Goal: Contribute content

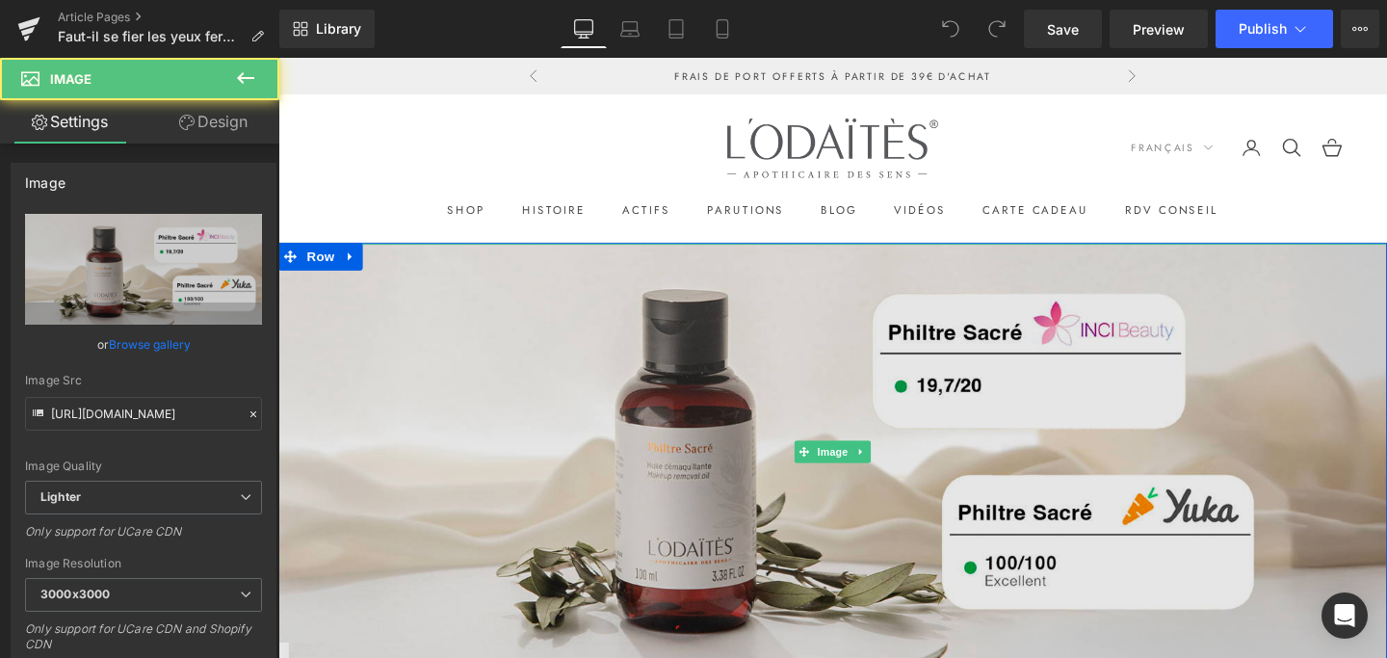
click at [710, 403] on img at bounding box center [860, 471] width 1165 height 437
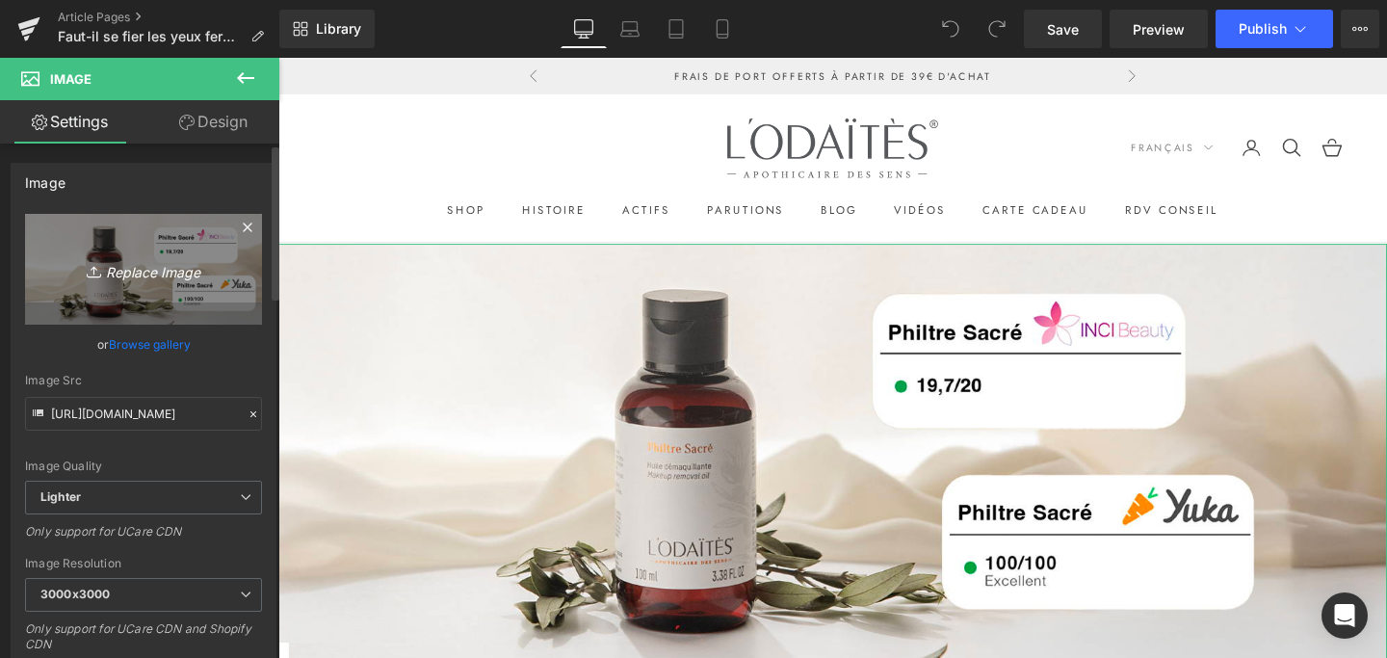
click at [122, 266] on icon "Replace Image" at bounding box center [143, 269] width 154 height 24
type input "C:\fakepath\yuka huile démaquillante_1600x600_V4.jpg"
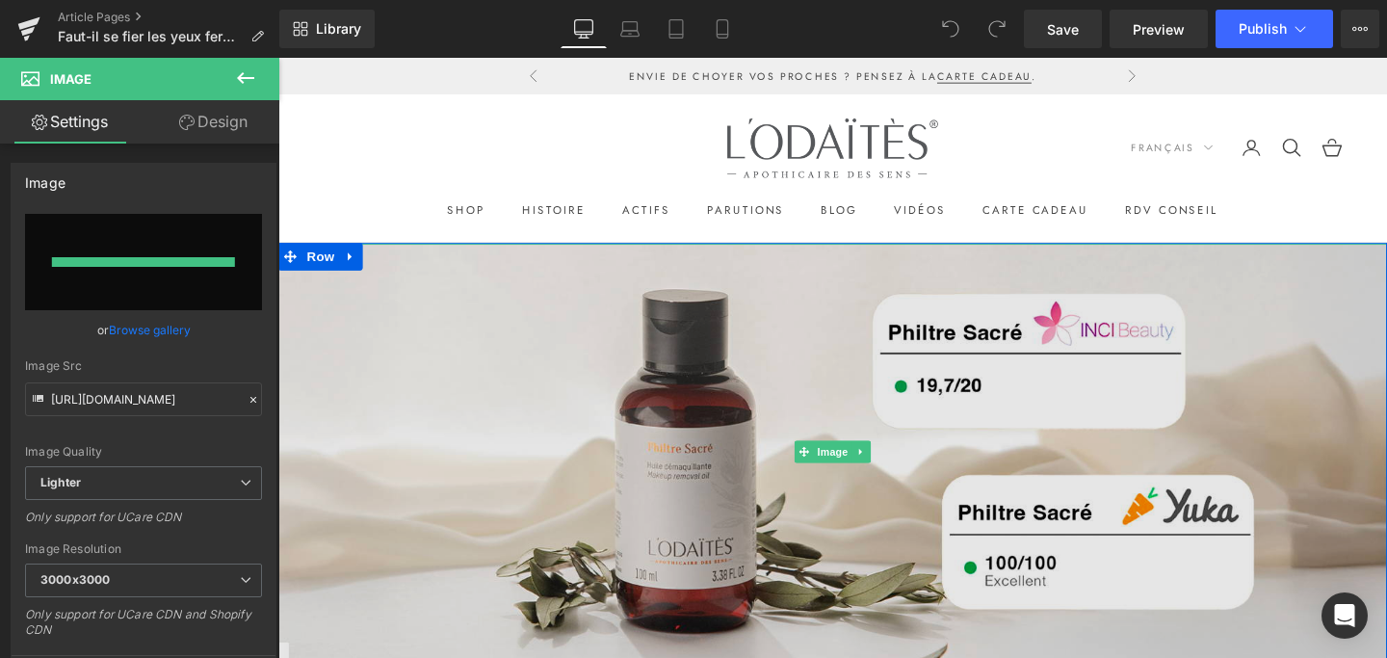
type input "[URL][DOMAIN_NAME]"
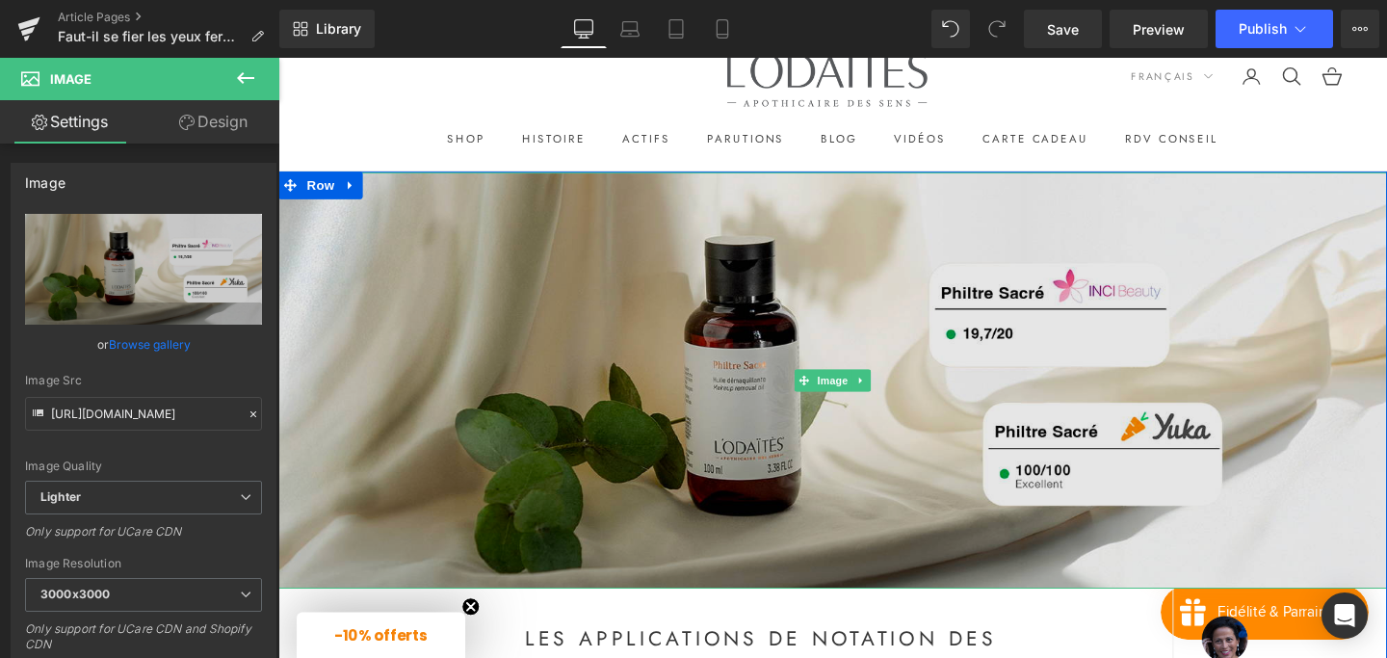
scroll to position [102, 0]
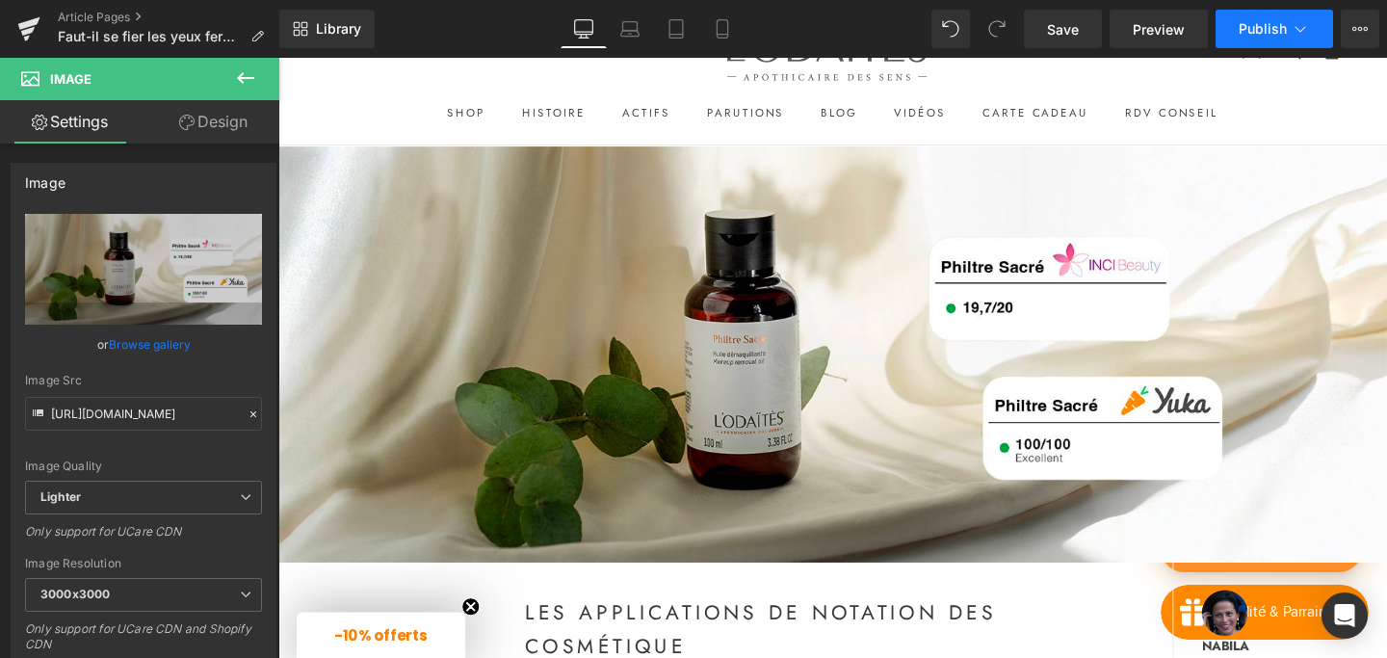
click at [1272, 25] on span "Publish" at bounding box center [1263, 28] width 48 height 15
click at [1058, 31] on span "Save" at bounding box center [1063, 29] width 32 height 20
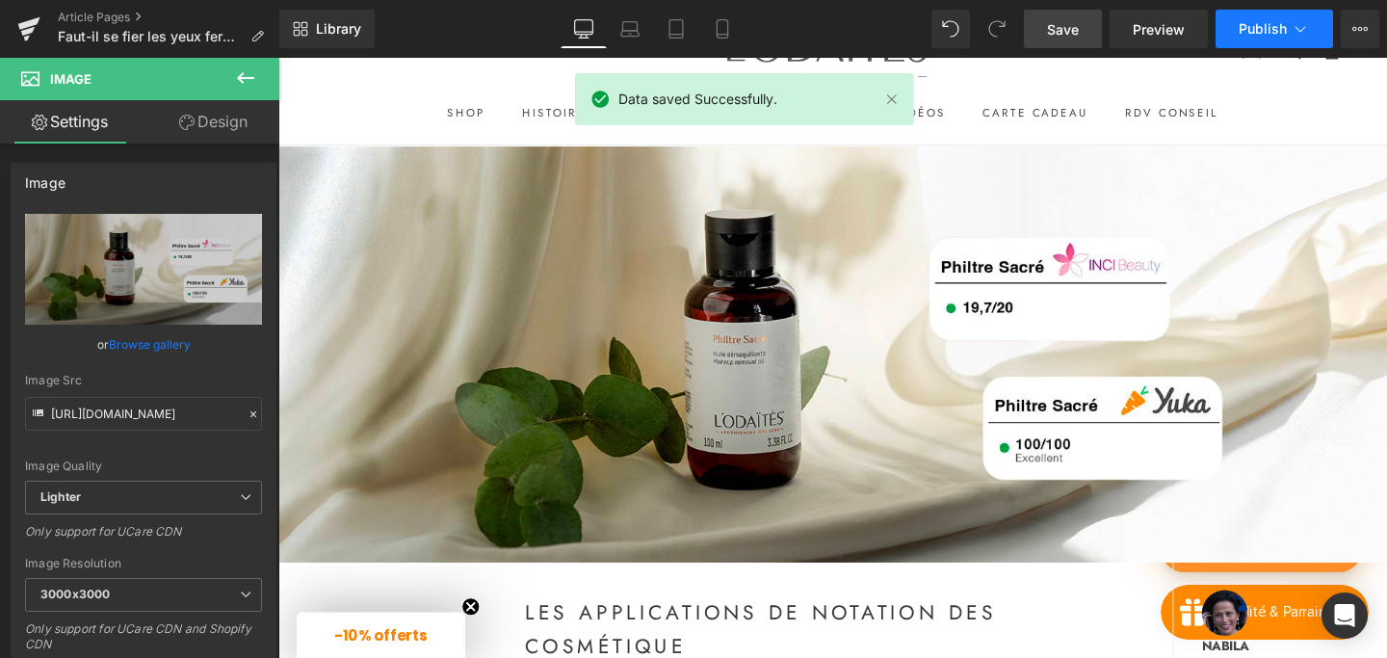
click at [1279, 25] on span "Publish" at bounding box center [1263, 28] width 48 height 15
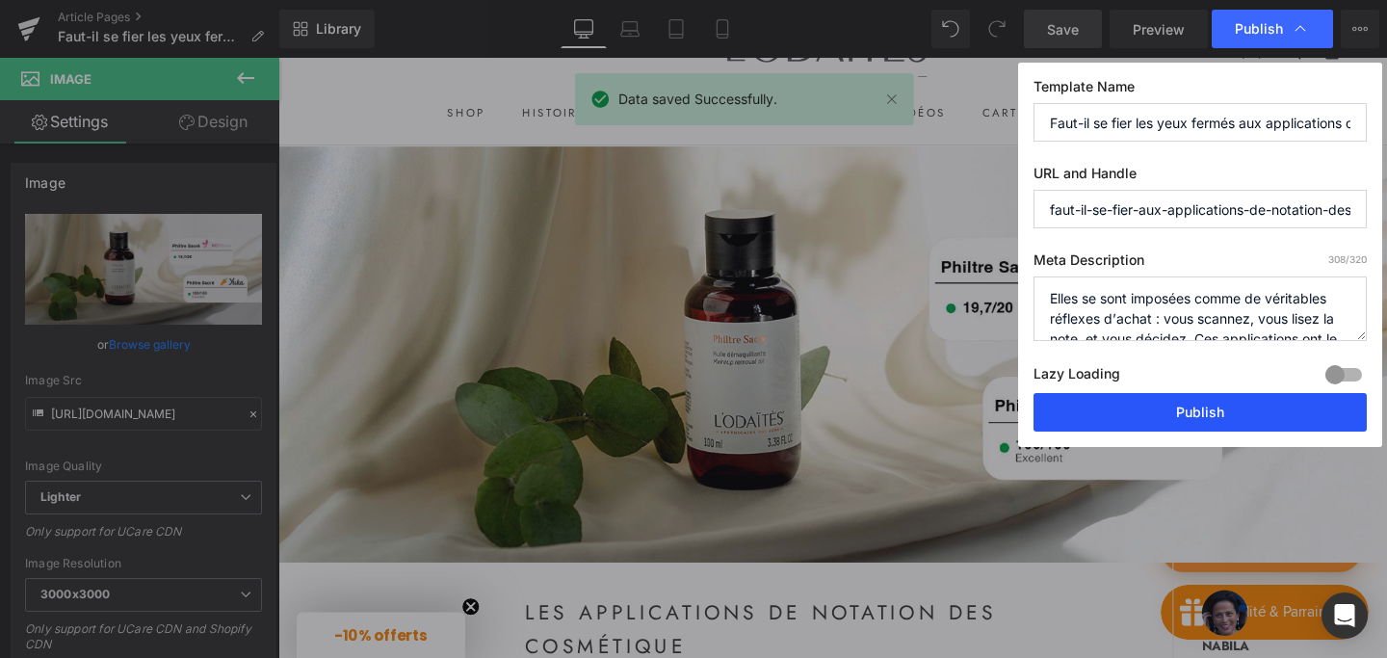
click at [1133, 412] on button "Publish" at bounding box center [1200, 412] width 333 height 39
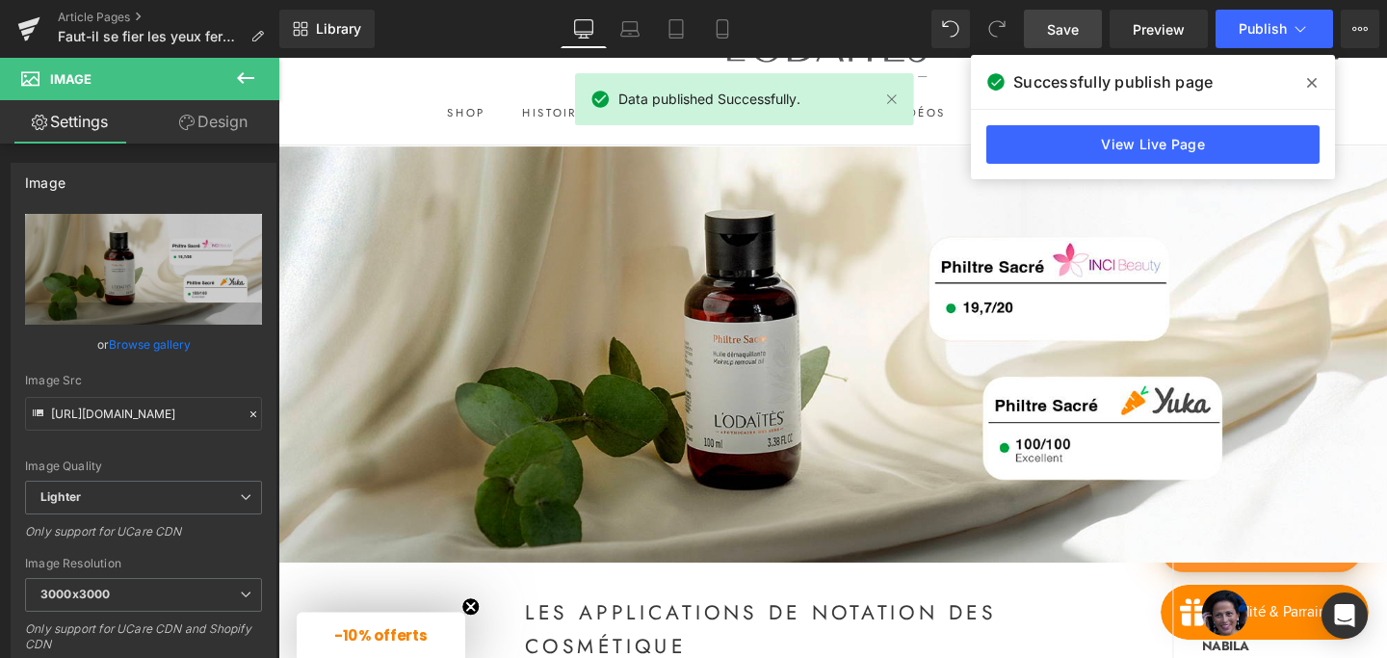
click at [1313, 85] on icon at bounding box center [1312, 83] width 10 height 10
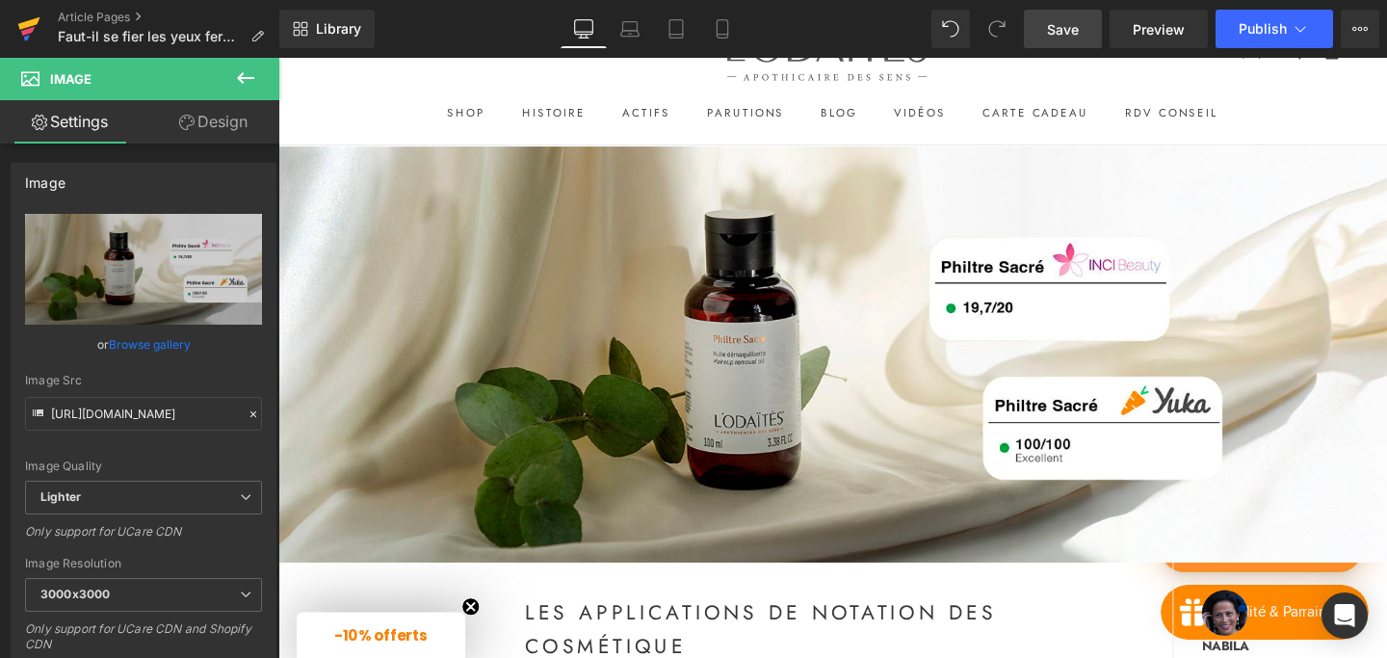
click at [14, 30] on link at bounding box center [29, 29] width 58 height 58
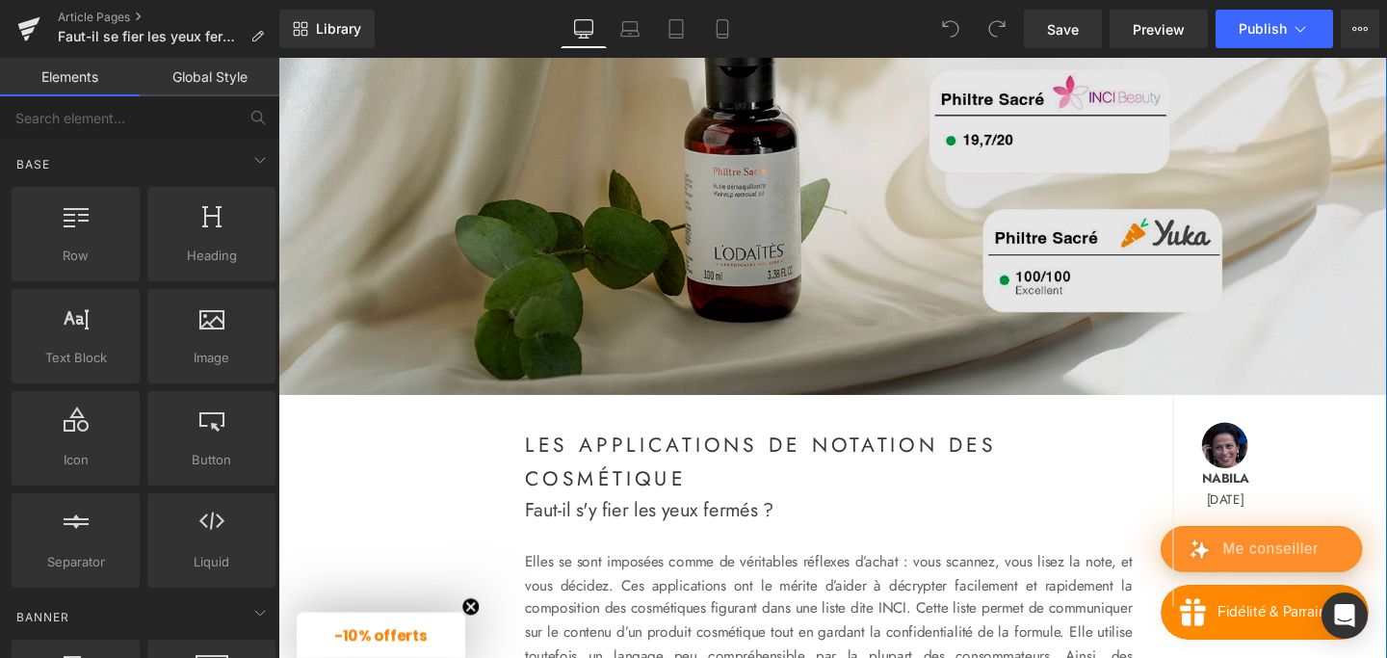
scroll to position [297, 0]
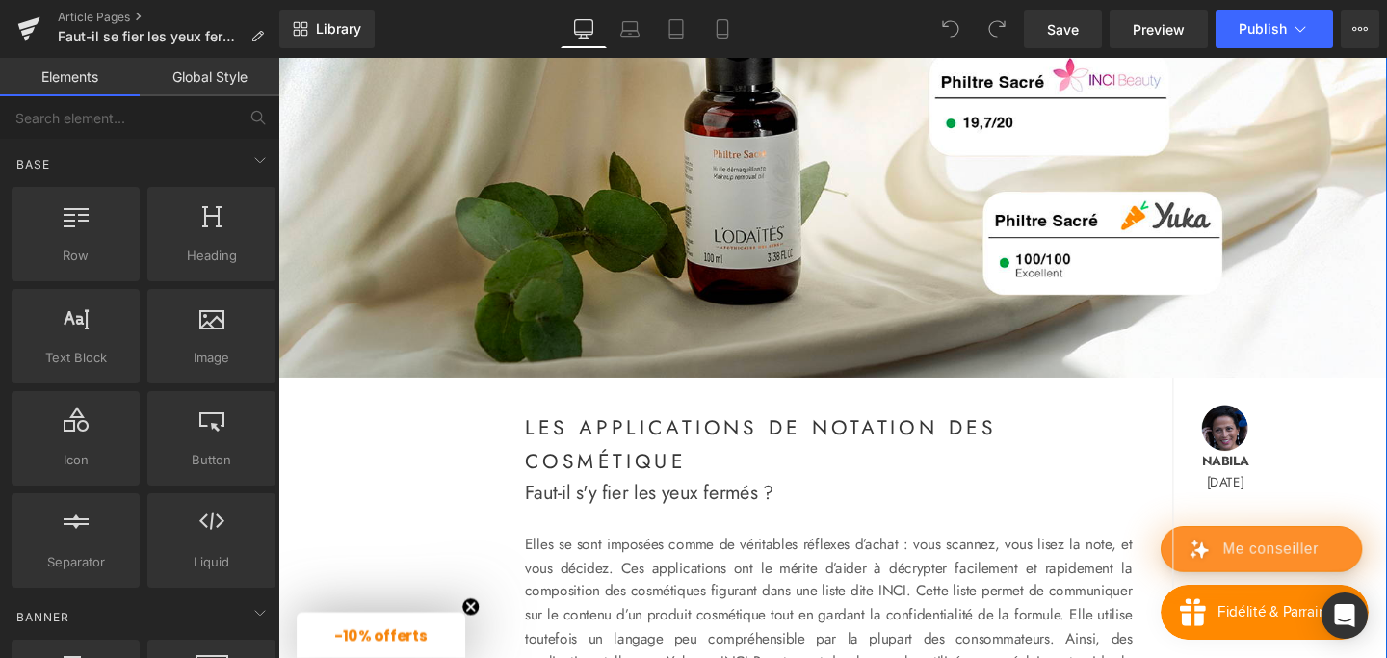
click at [709, 489] on strong "Les applications de notation des cosmétique" at bounding box center [785, 463] width 496 height 65
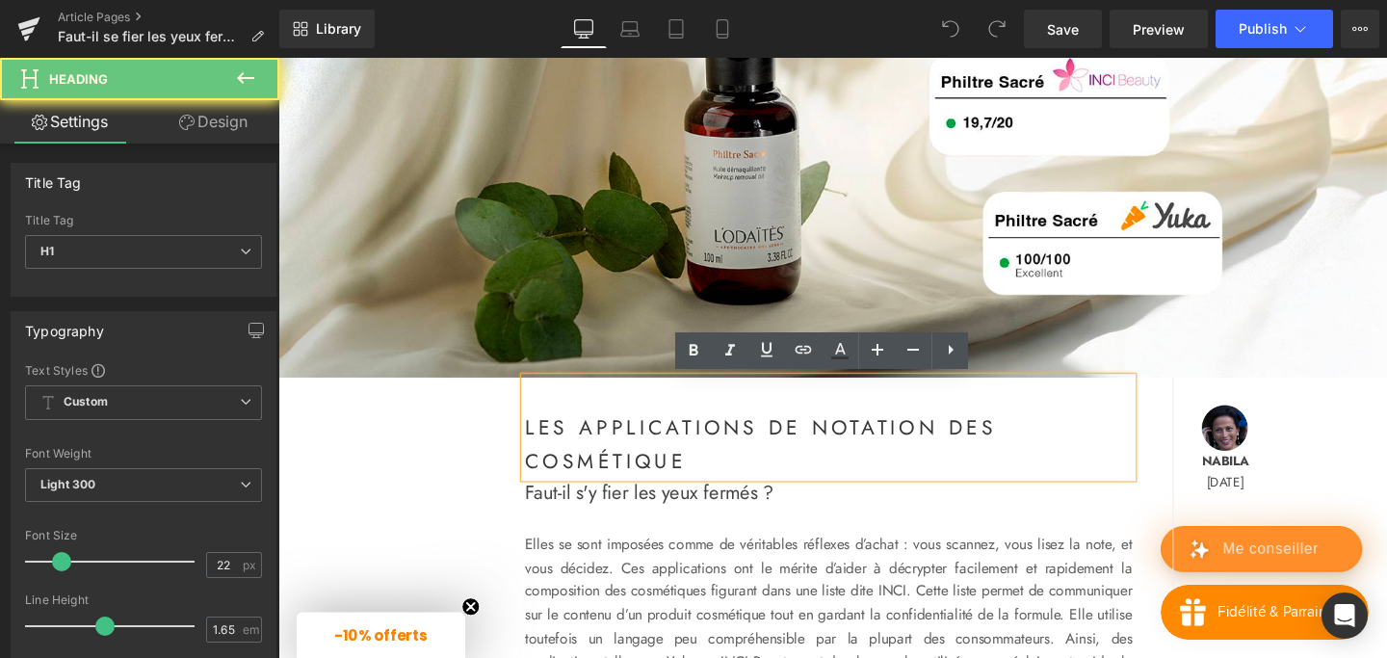
click at [717, 479] on strong "Les applications de notation des cosmétique" at bounding box center [785, 463] width 496 height 65
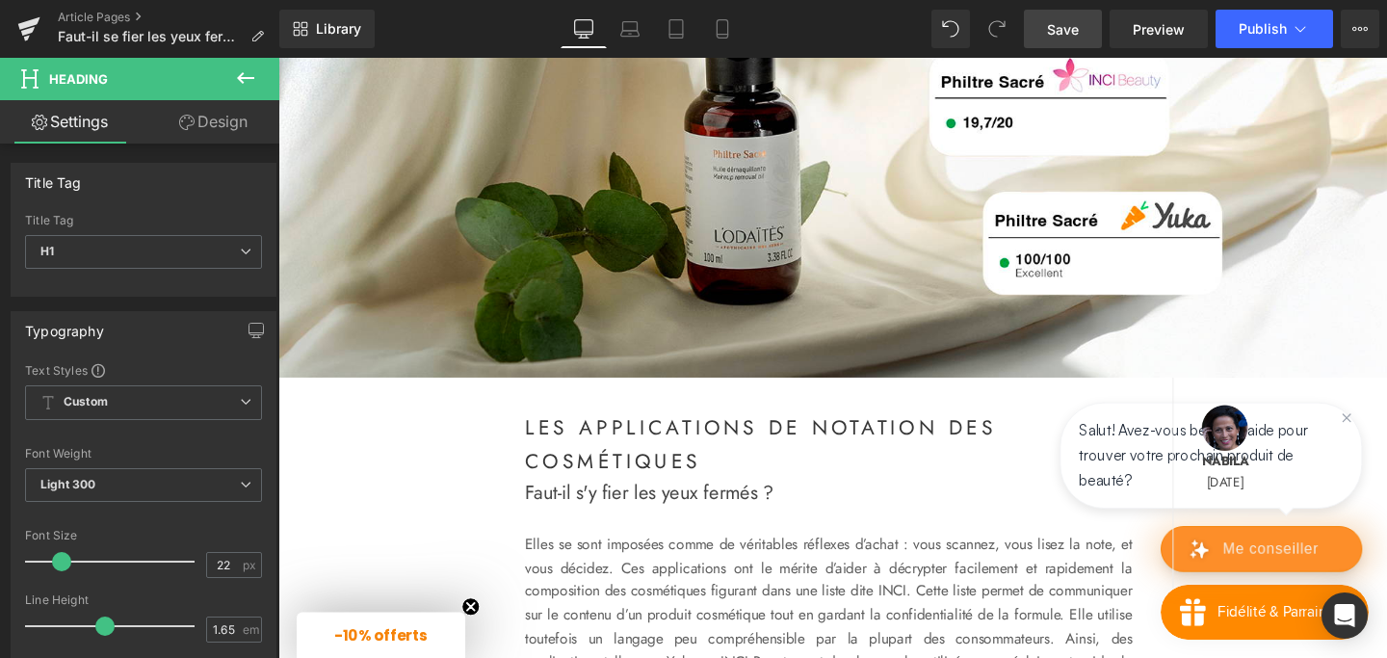
click at [1048, 25] on link "Save" at bounding box center [1063, 29] width 78 height 39
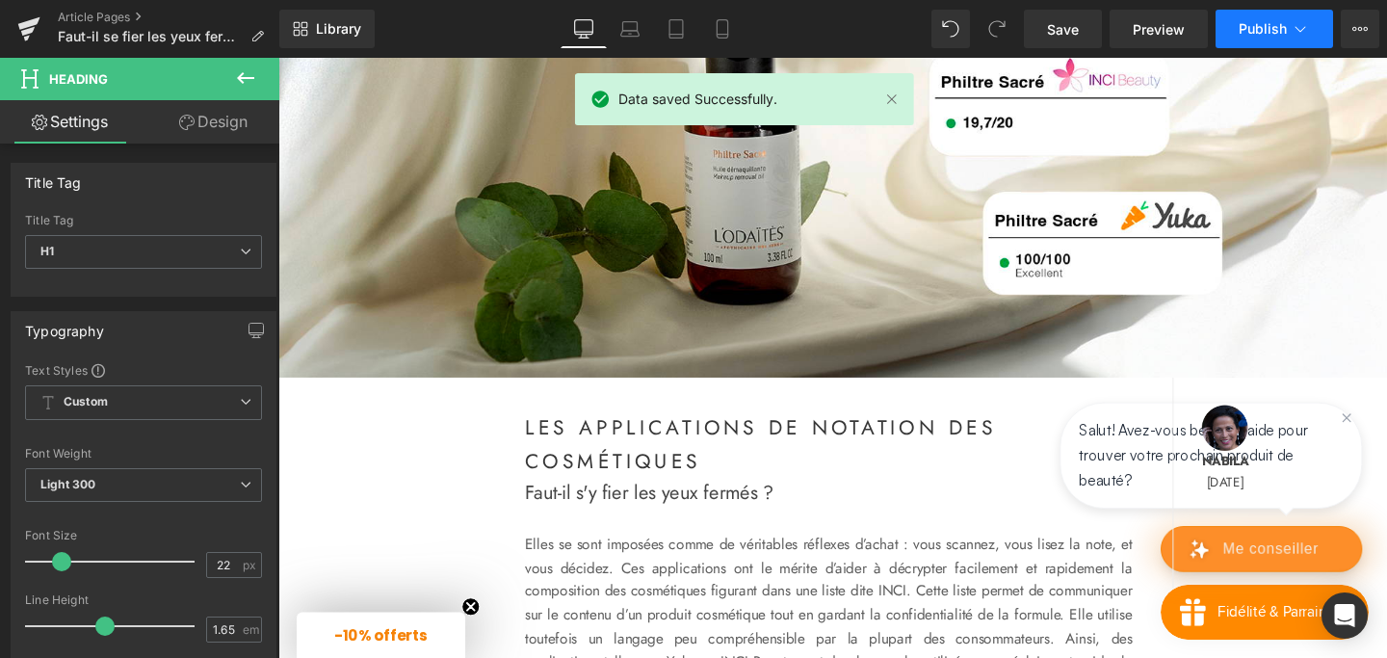
click at [1288, 26] on button "Publish" at bounding box center [1275, 29] width 118 height 39
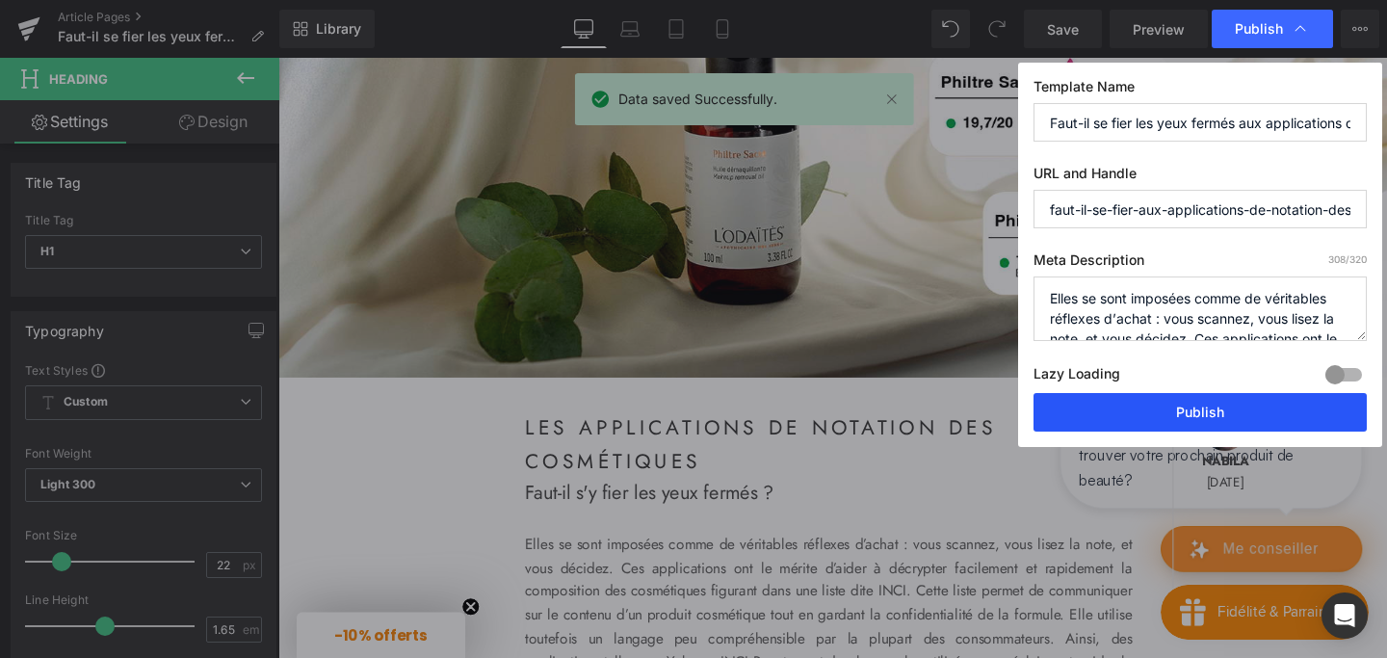
click at [1133, 407] on button "Publish" at bounding box center [1200, 412] width 333 height 39
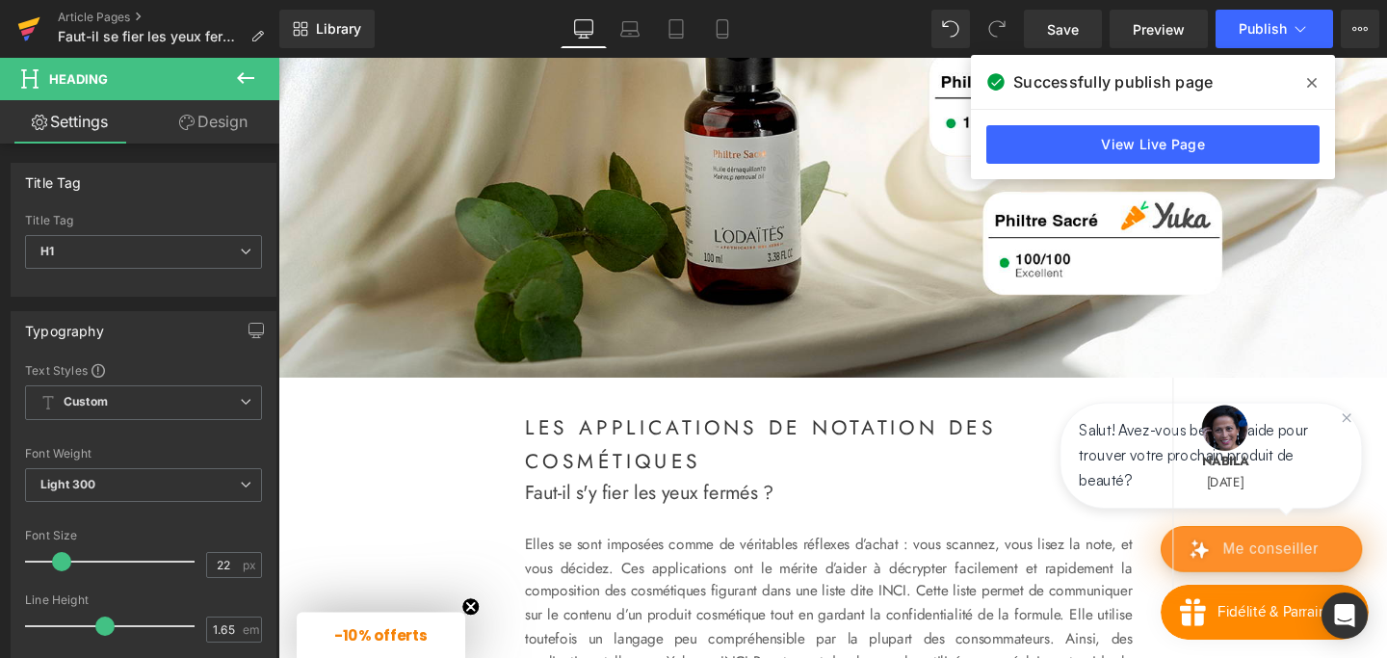
click at [24, 22] on icon at bounding box center [29, 23] width 22 height 13
